Goal: Download file/media

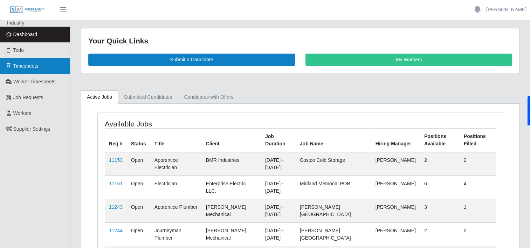
click at [32, 71] on link "Timesheets" at bounding box center [35, 66] width 70 height 16
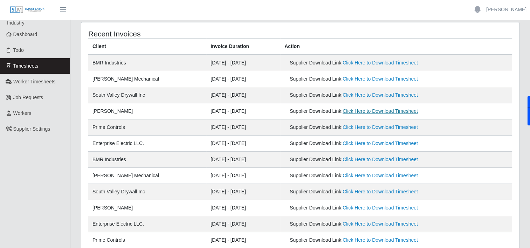
click at [386, 111] on link "Click Here to Download Timesheet" at bounding box center [380, 111] width 75 height 6
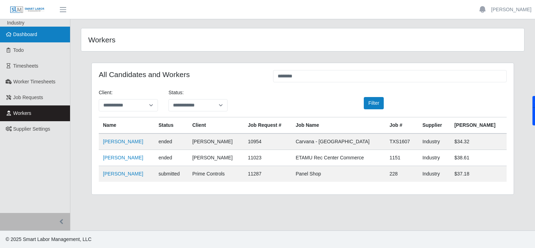
click at [30, 35] on span "Dashboard" at bounding box center [25, 35] width 24 height 6
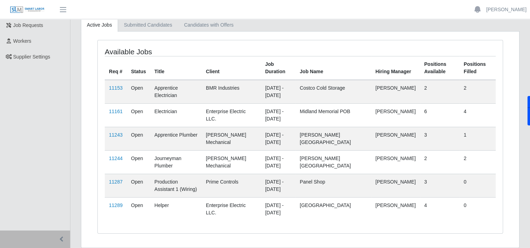
scroll to position [73, 0]
